Goal: Task Accomplishment & Management: Manage account settings

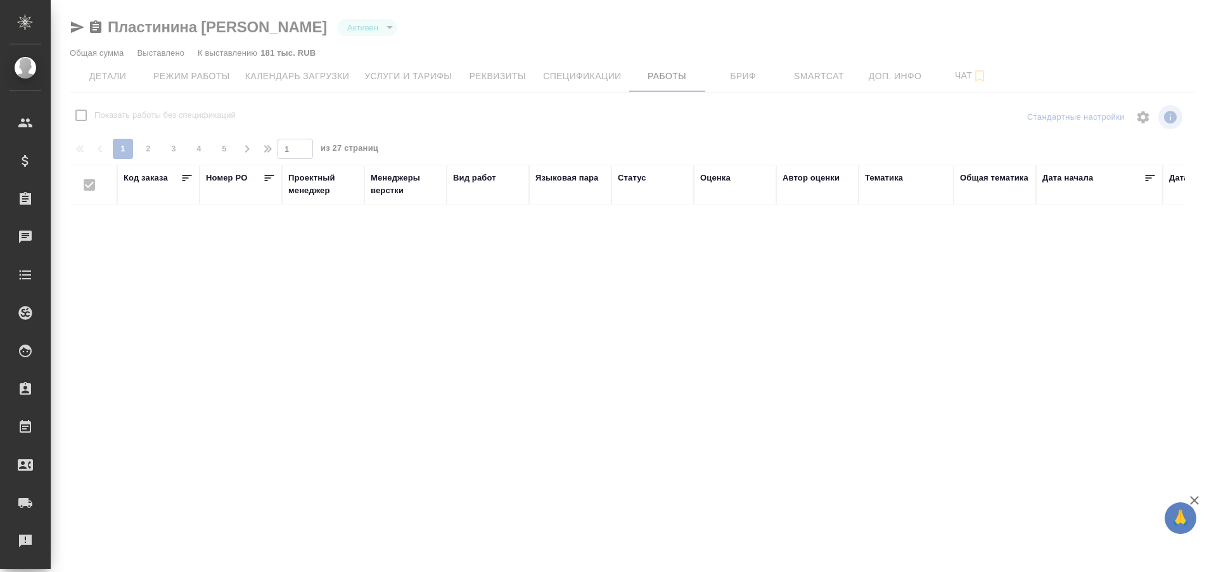
checkbox input "false"
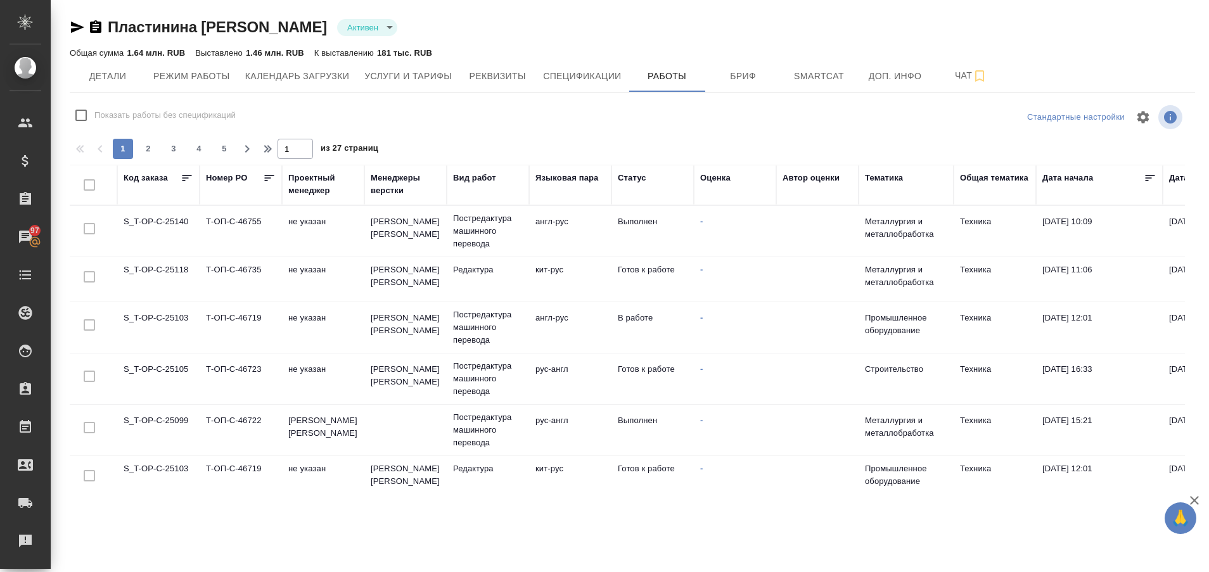
click at [167, 319] on td "S_T-OP-C-25103" at bounding box center [158, 327] width 82 height 44
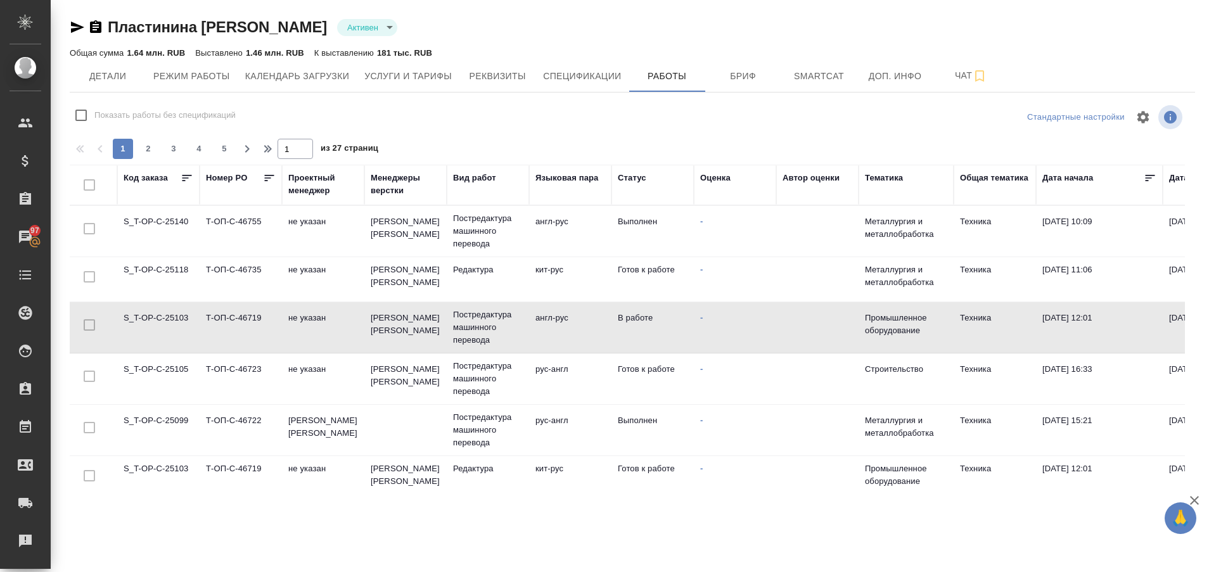
click at [167, 319] on td "S_T-OP-C-25103" at bounding box center [158, 327] width 82 height 44
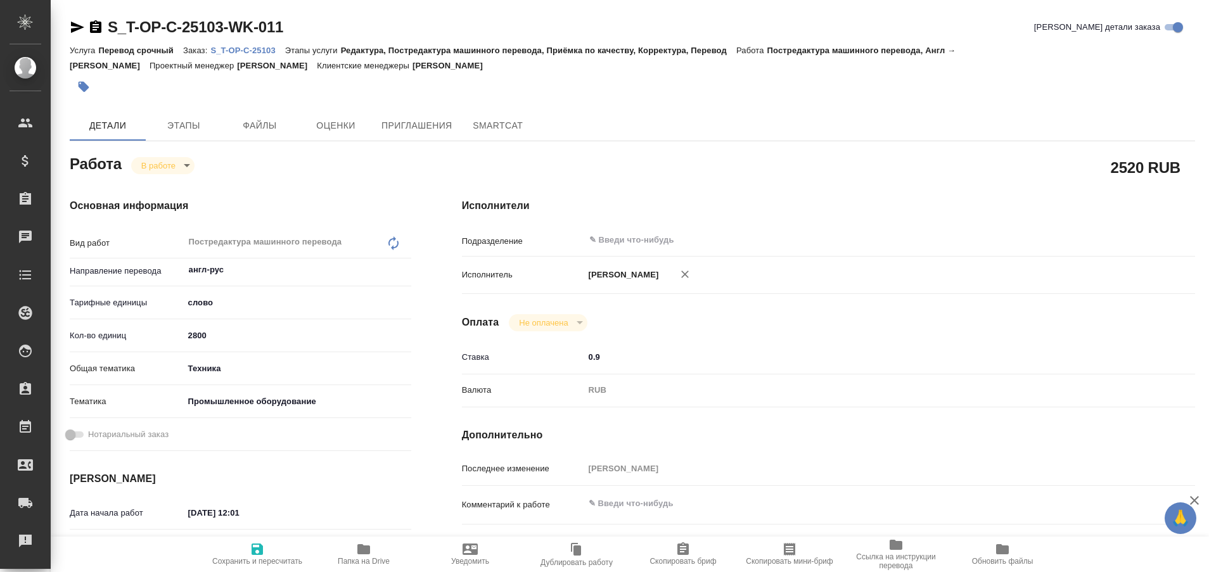
type textarea "x"
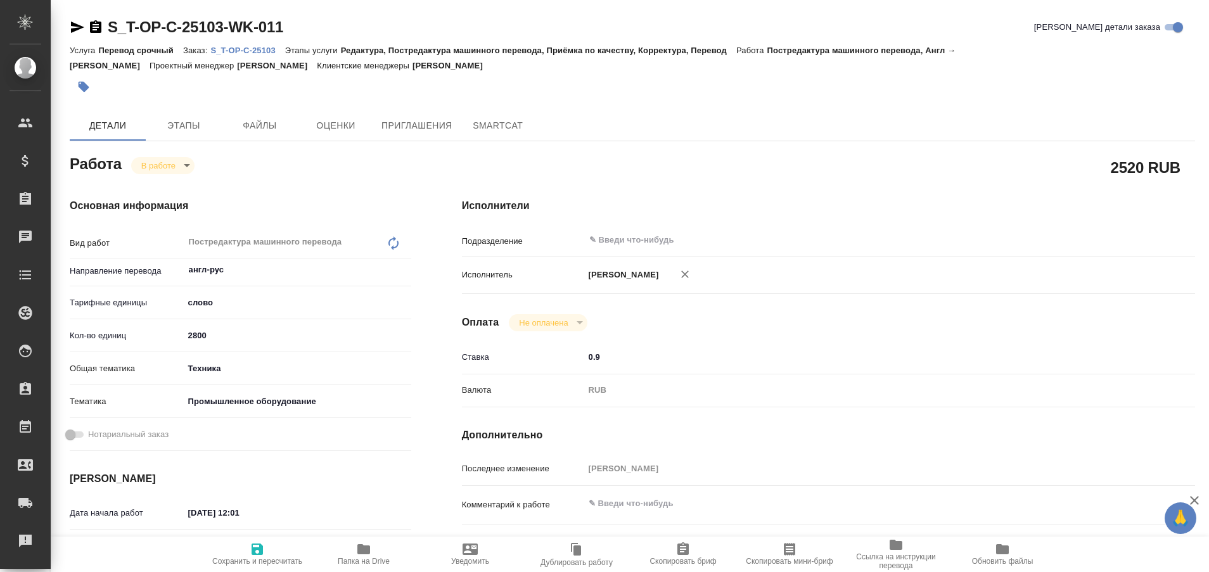
type textarea "x"
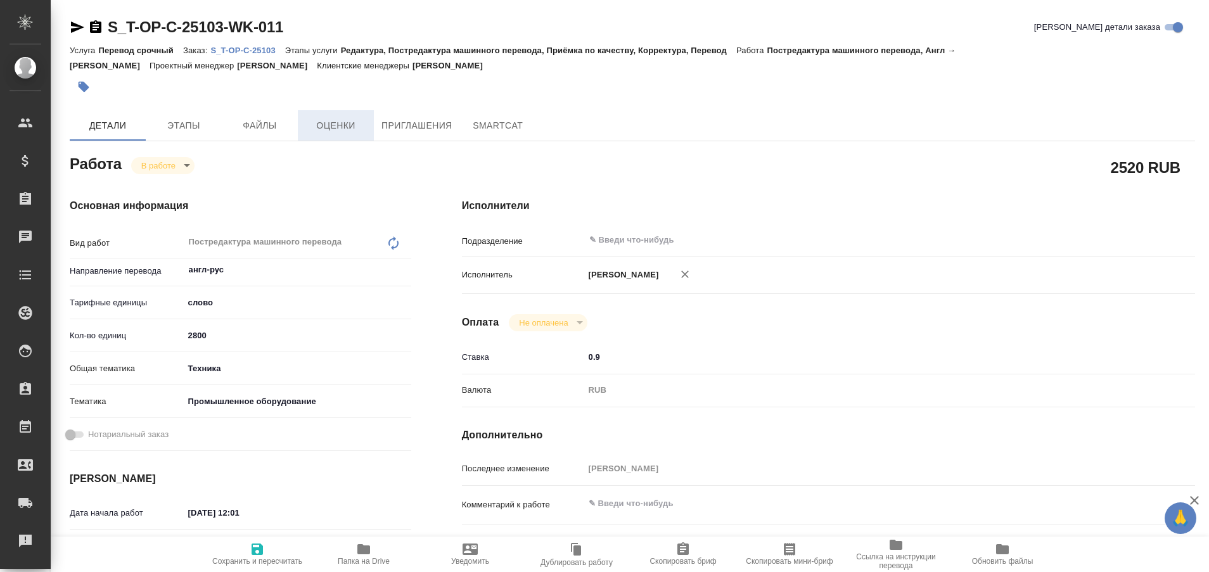
type textarea "x"
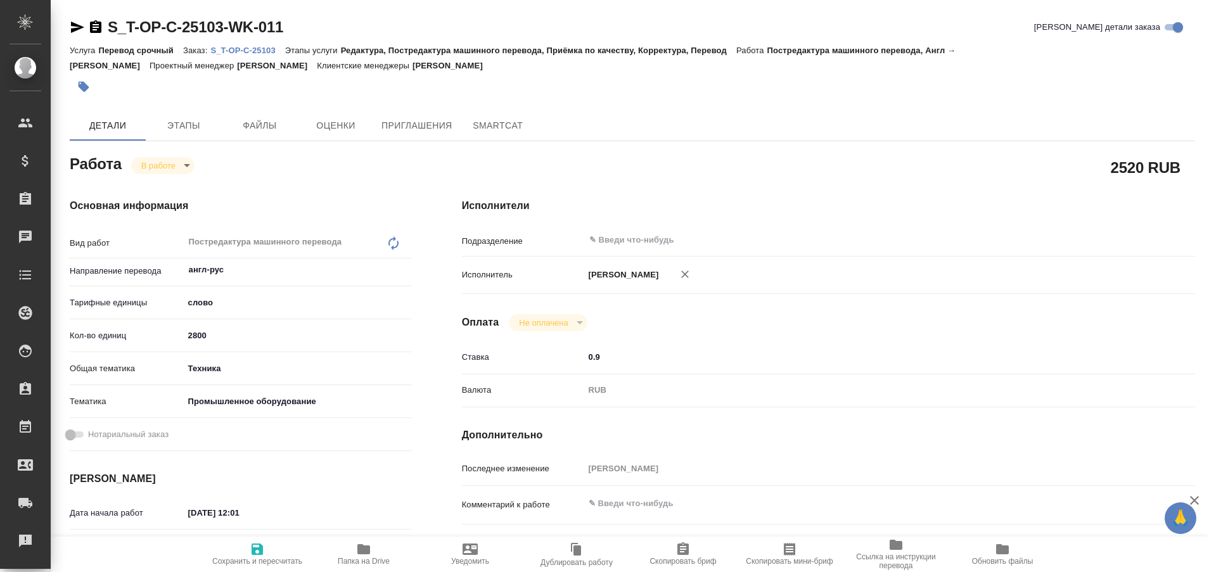
type textarea "x"
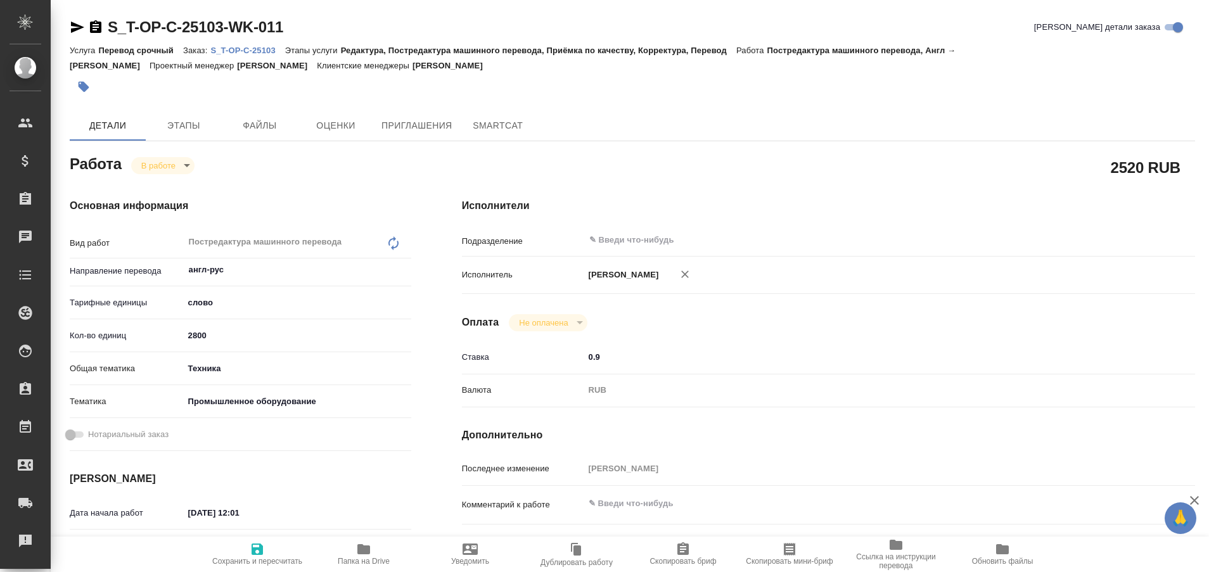
type textarea "x"
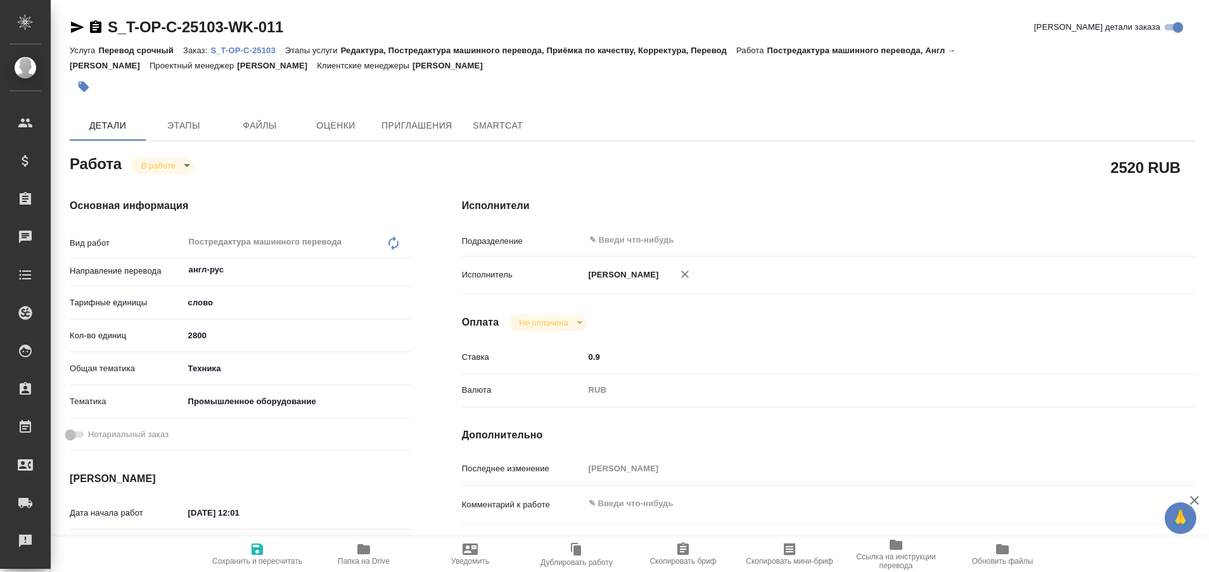
type textarea "x"
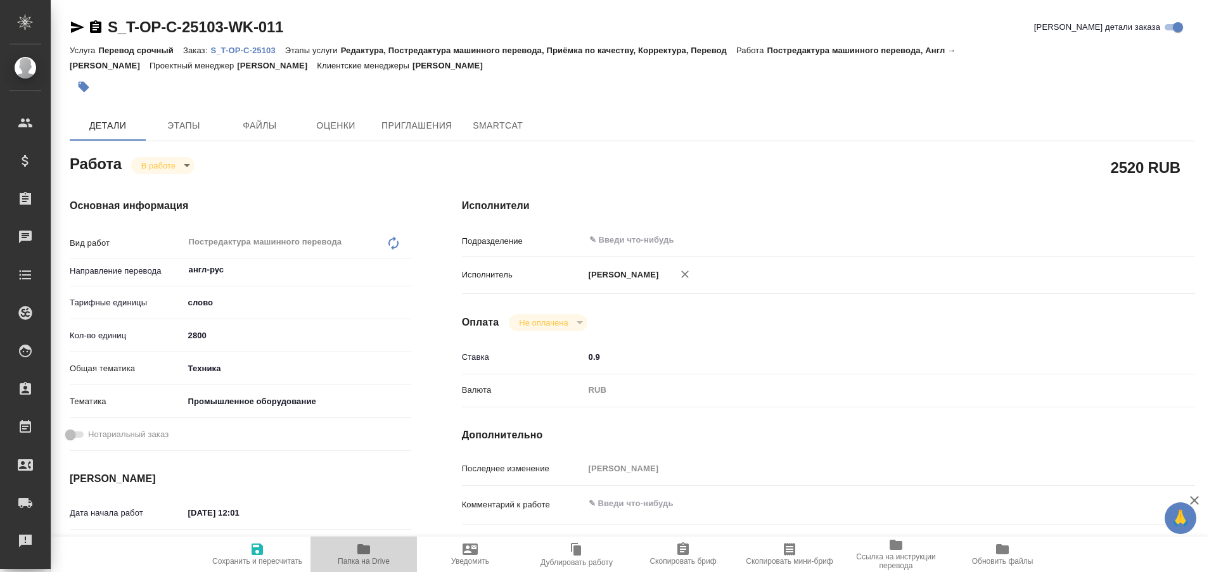
click at [361, 551] on icon "button" at bounding box center [363, 549] width 13 height 10
type textarea "x"
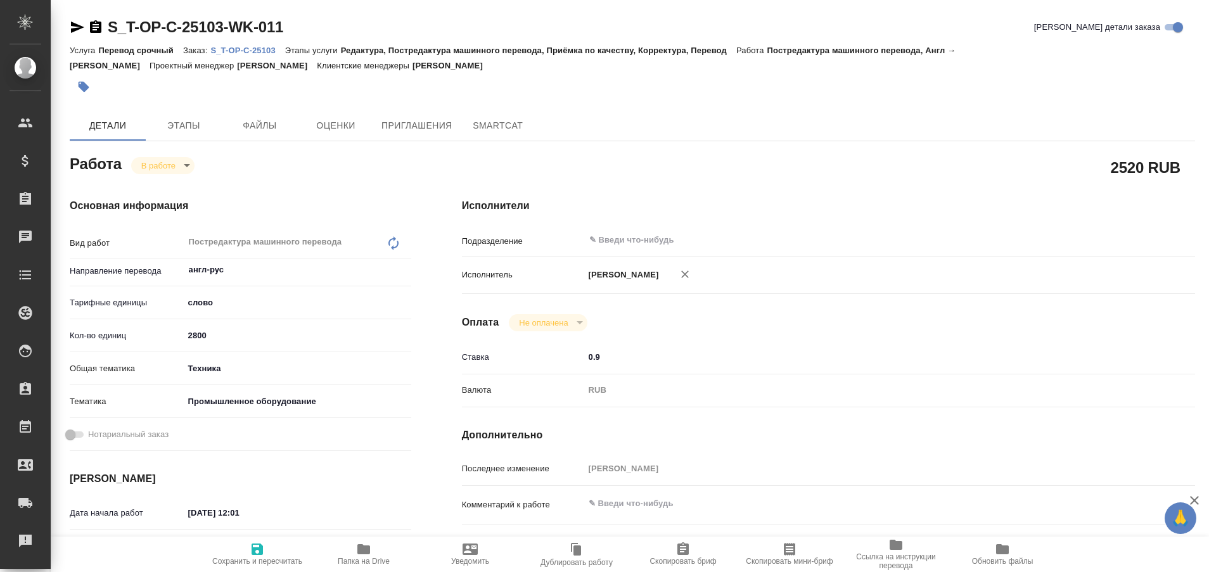
type textarea "x"
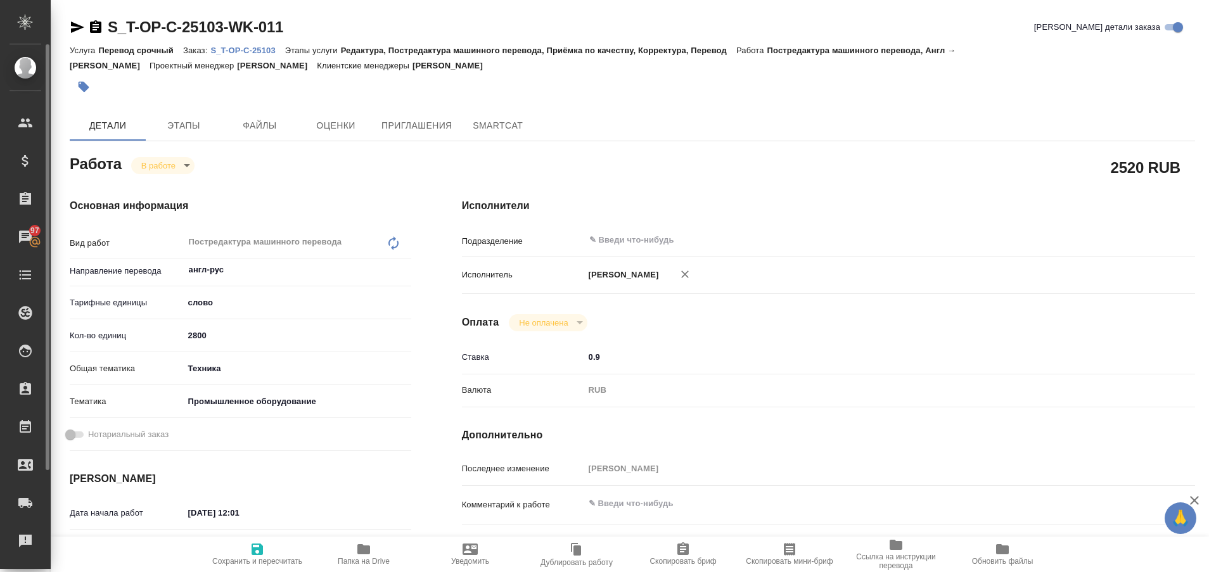
type textarea "x"
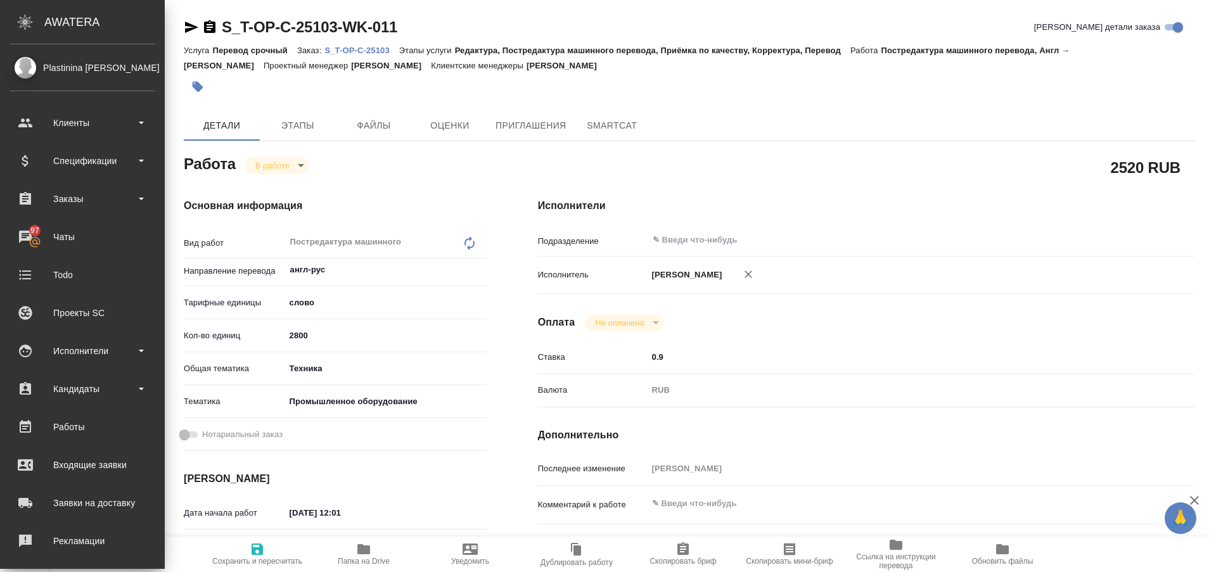
type textarea "x"
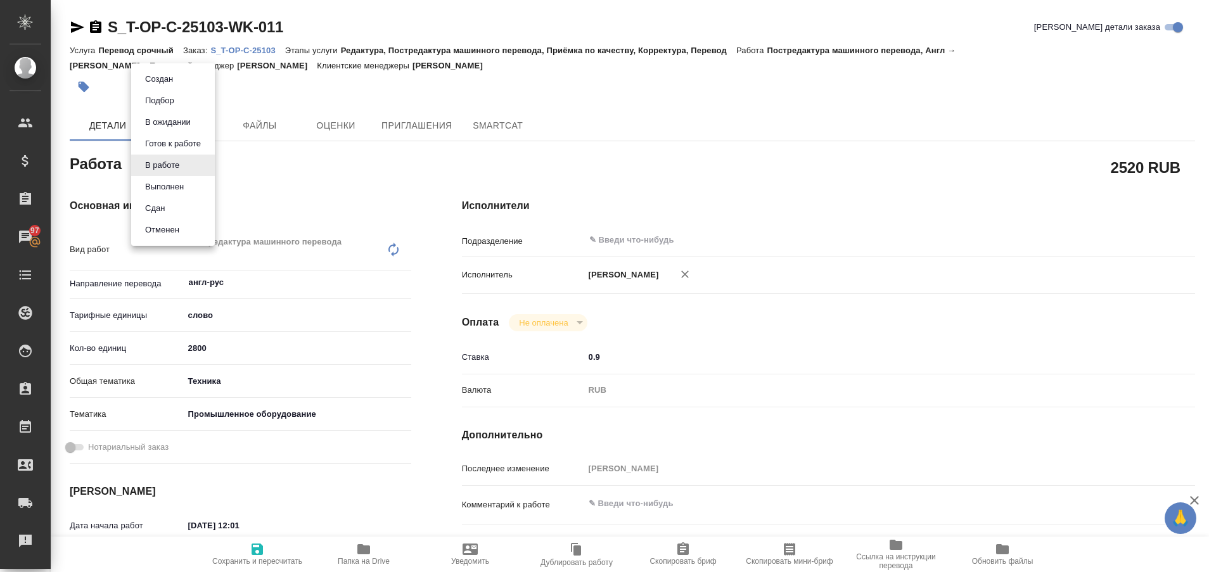
click at [190, 165] on body "🙏 .cls-1 fill:#fff; AWATERA Plastinina [PERSON_NAME] Спецификации Заказы 97 Чат…" at bounding box center [604, 286] width 1209 height 572
click at [181, 182] on button "Выполнен" at bounding box center [164, 187] width 46 height 14
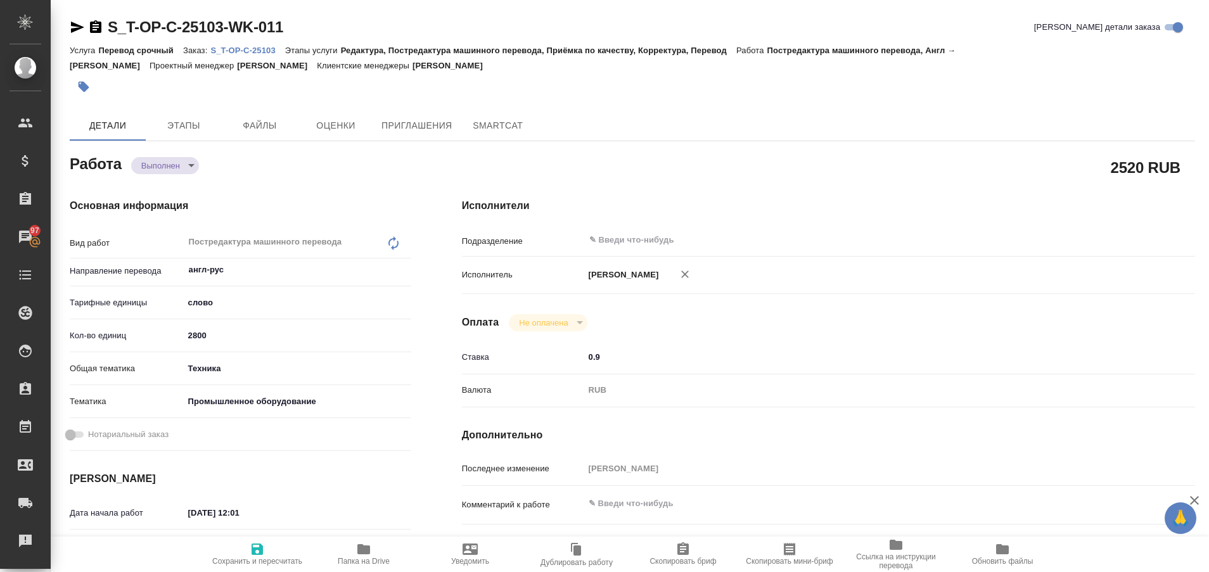
type textarea "x"
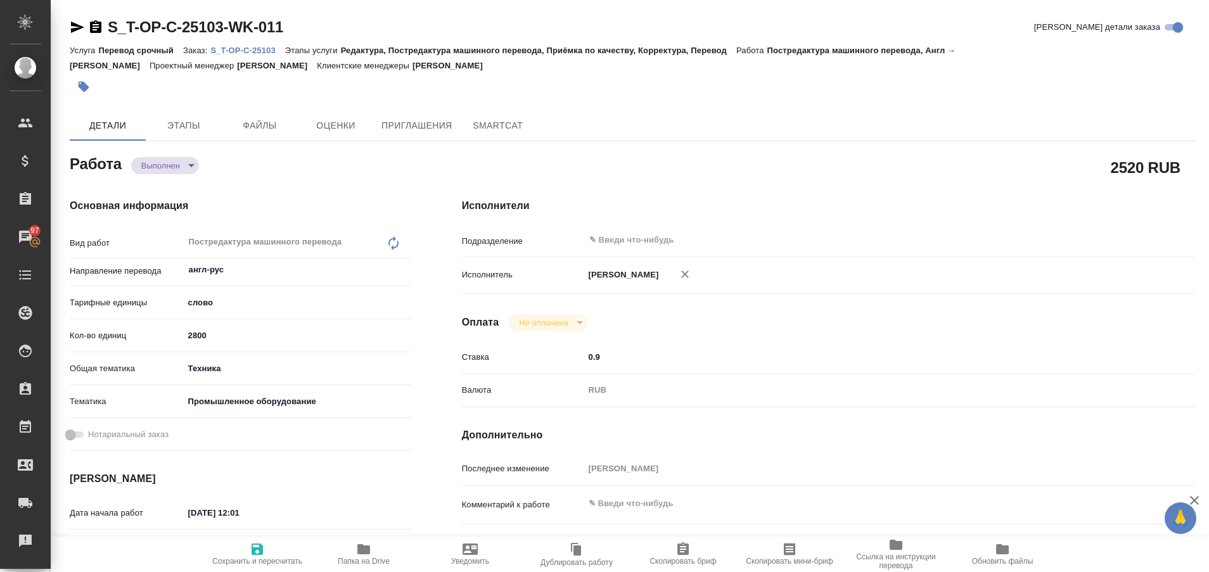
type textarea "x"
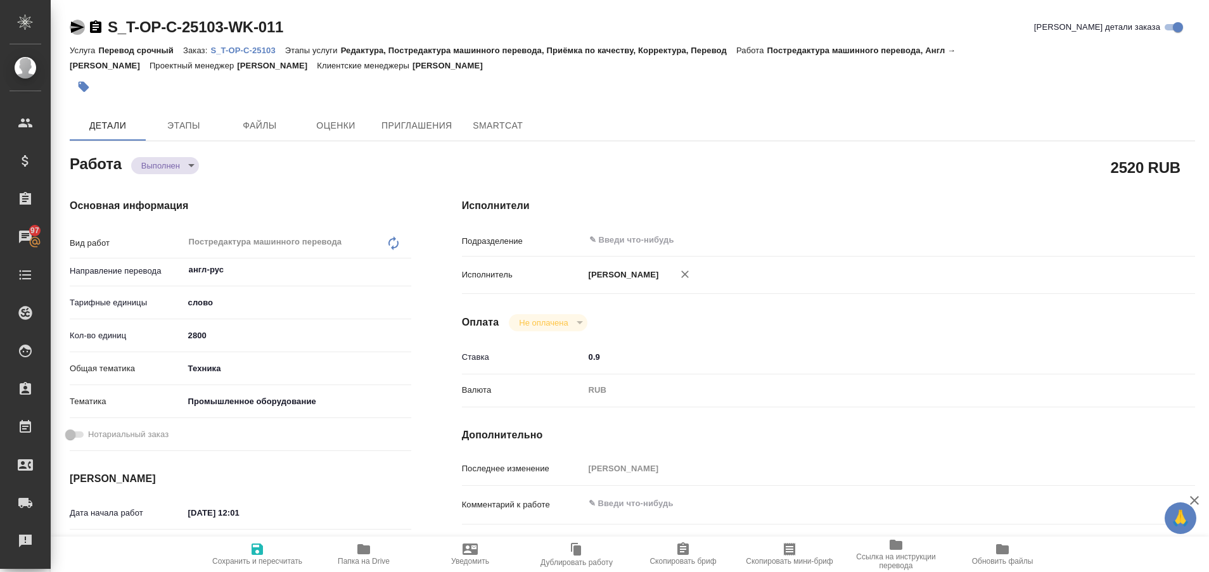
click at [73, 27] on icon "button" at bounding box center [77, 27] width 15 height 15
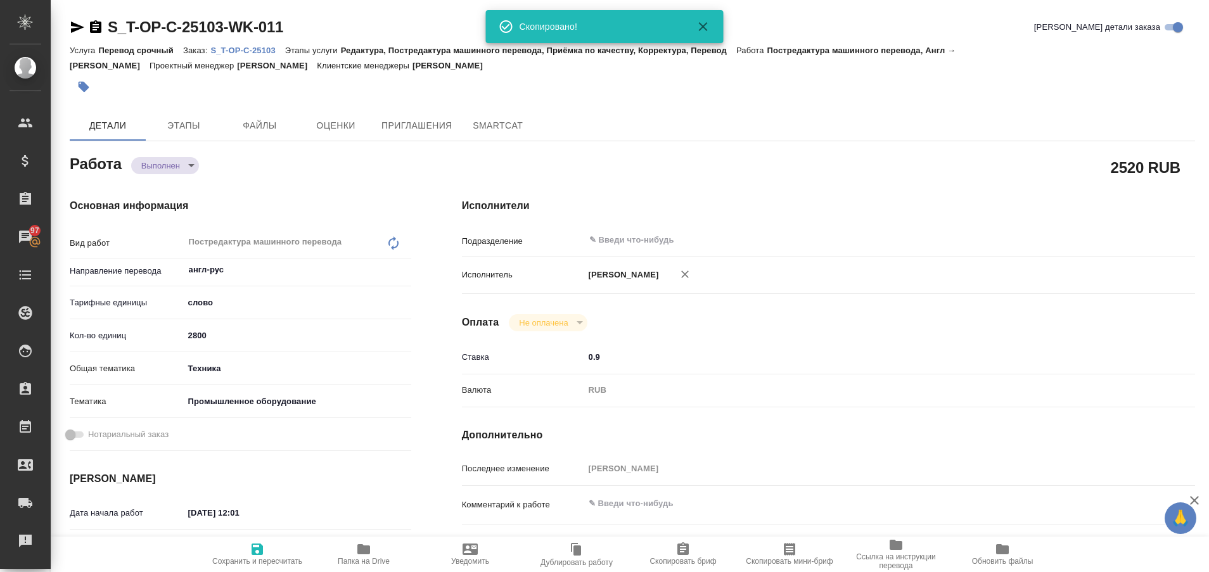
type textarea "x"
